Goal: Task Accomplishment & Management: Manage account settings

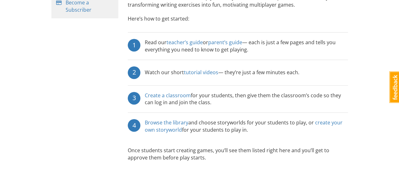
scroll to position [135, 0]
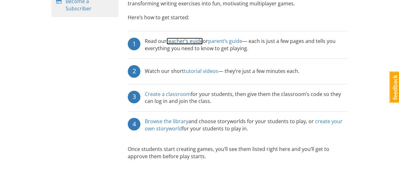
click at [190, 38] on link "teacher’s guide" at bounding box center [185, 41] width 36 height 7
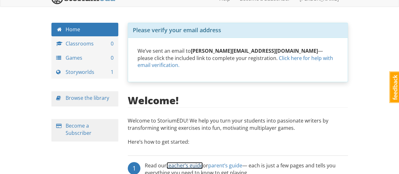
scroll to position [0, 0]
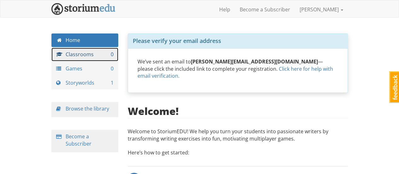
click at [82, 50] on link "Classrooms 0" at bounding box center [84, 55] width 67 height 14
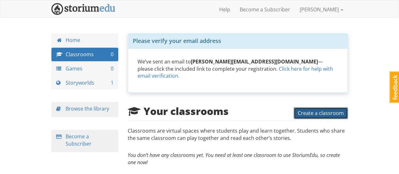
click at [329, 109] on span "Create a classroom" at bounding box center [321, 112] width 46 height 7
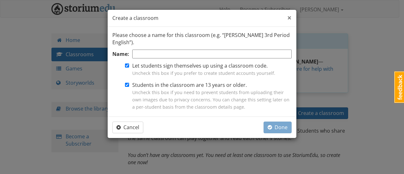
click at [290, 19] on span "×" at bounding box center [289, 17] width 4 height 10
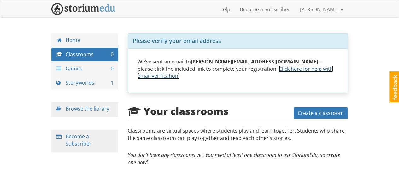
click at [225, 67] on link "Click here for help with email verification." at bounding box center [236, 72] width 196 height 14
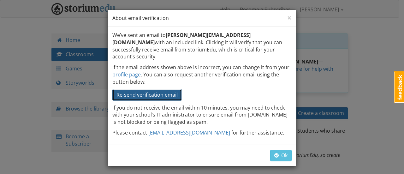
click at [166, 91] on button "Re-send verification email" at bounding box center [146, 95] width 69 height 12
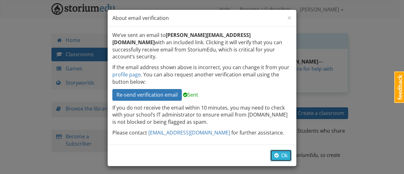
click at [279, 152] on span "Ok" at bounding box center [280, 155] width 13 height 7
